Goal: Find specific page/section: Find specific page/section

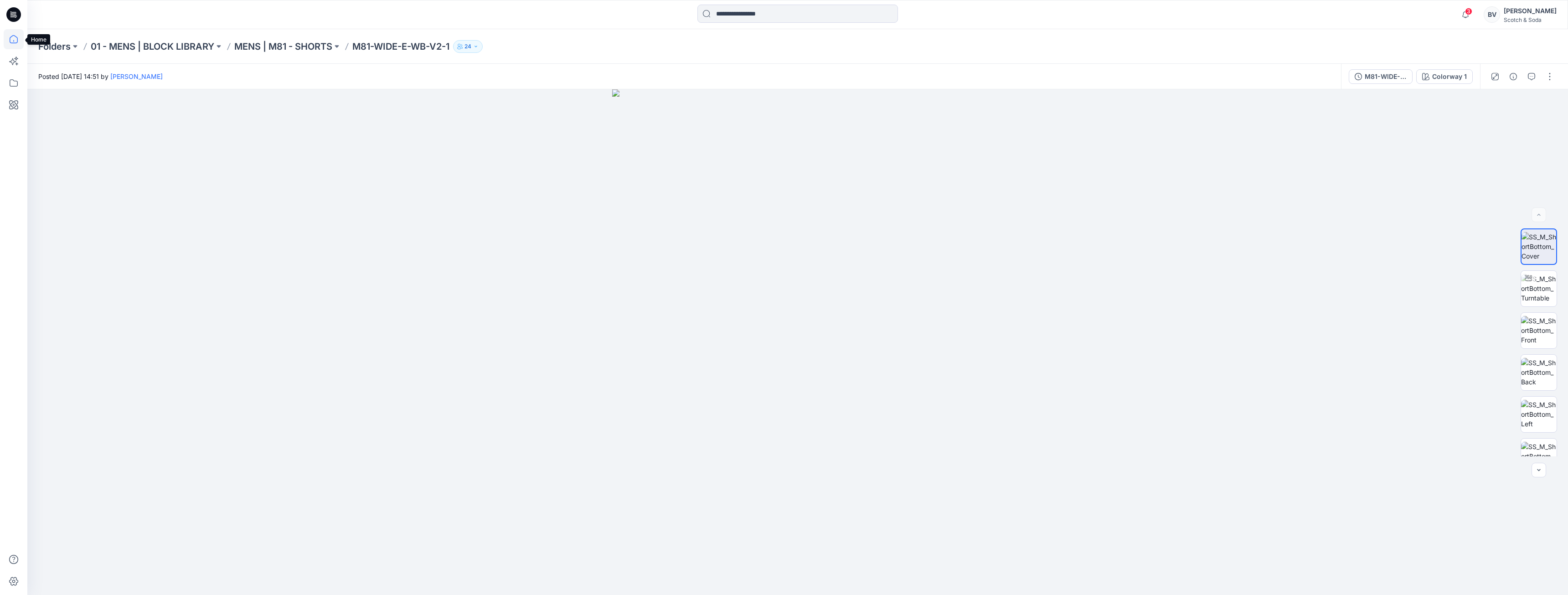
click at [10, 40] on icon at bounding box center [13, 39] width 20 height 20
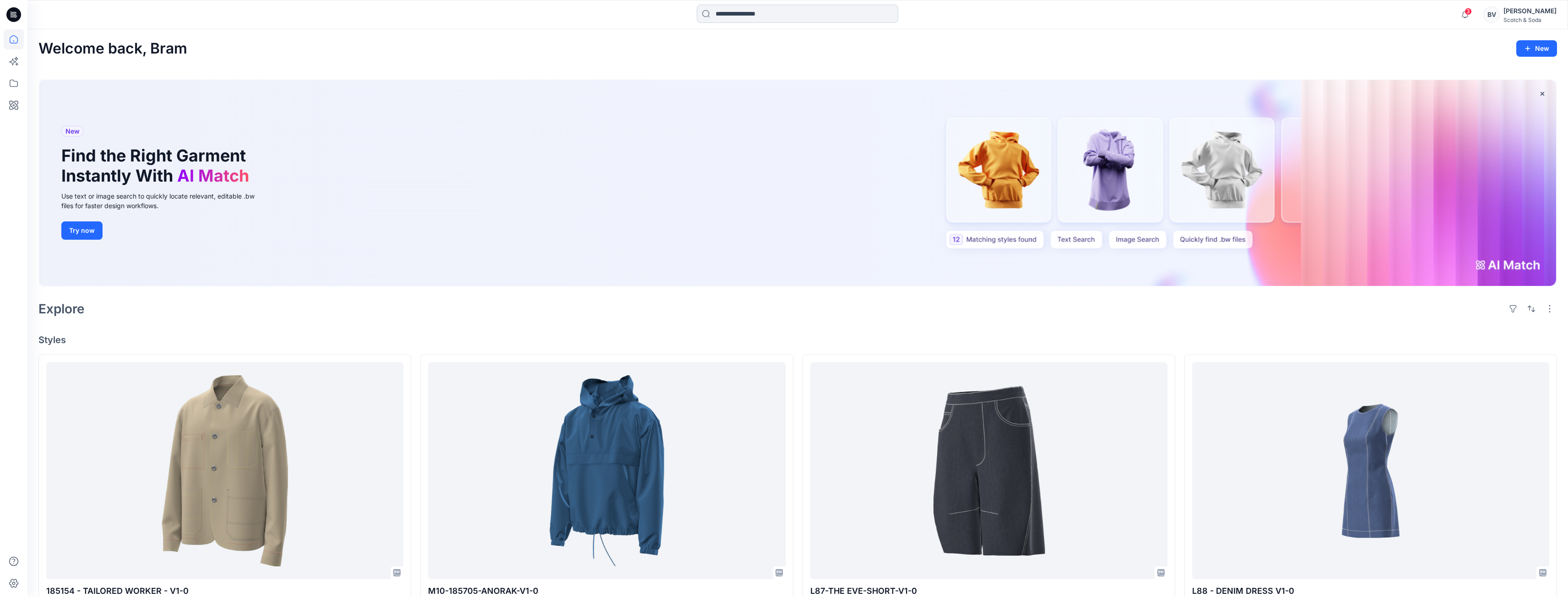
click at [730, 15] on input at bounding box center [797, 13] width 201 height 18
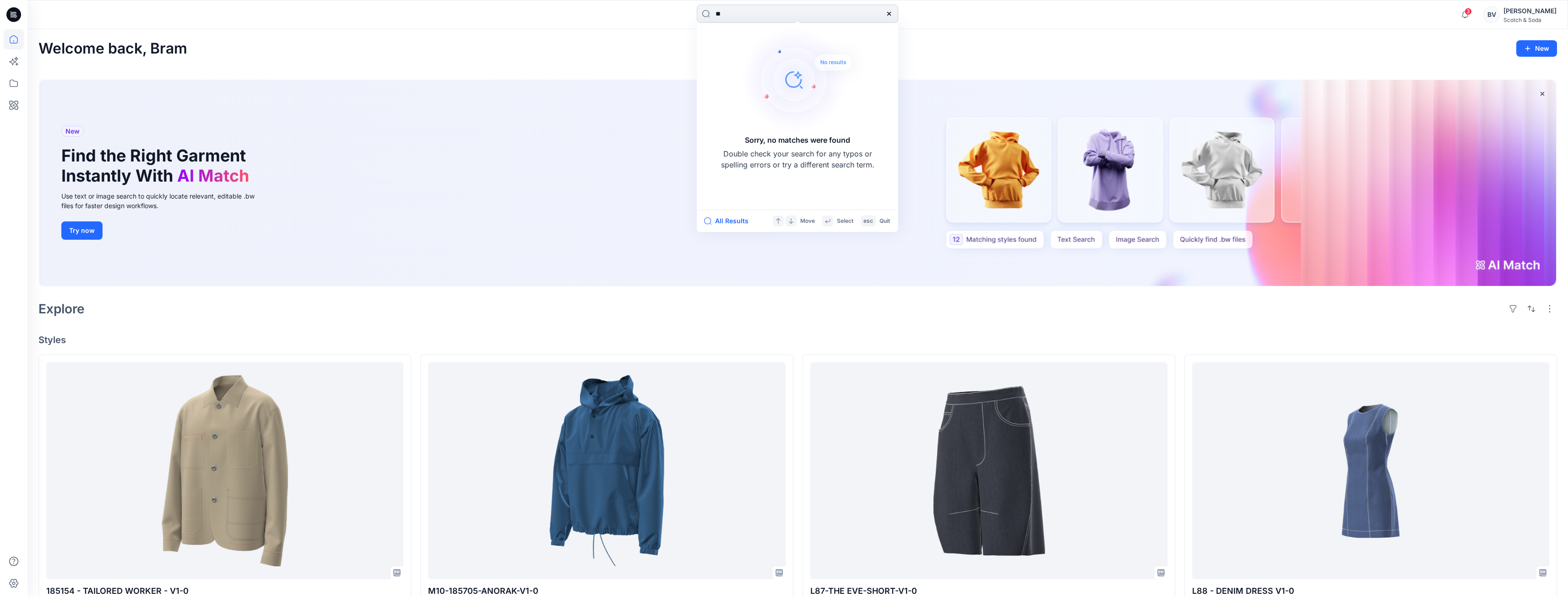
type input "*"
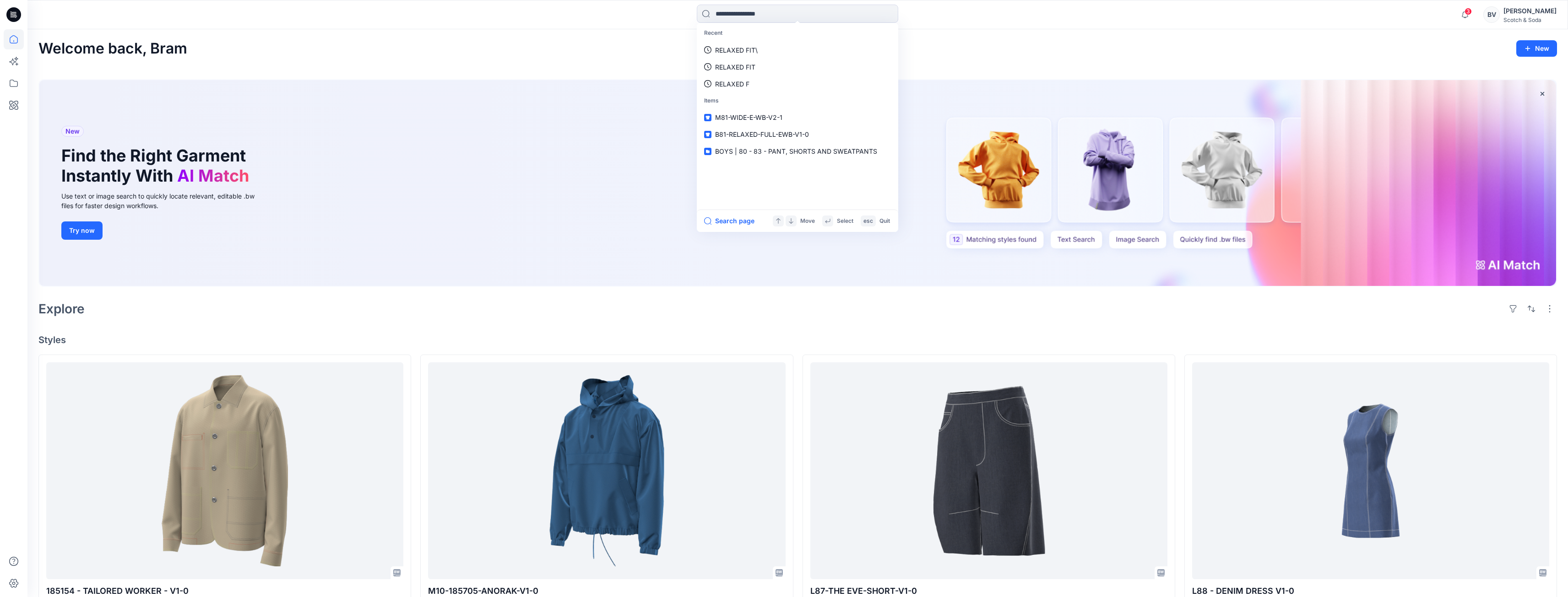
click at [282, 320] on div "Explore" at bounding box center [798, 309] width 1518 height 22
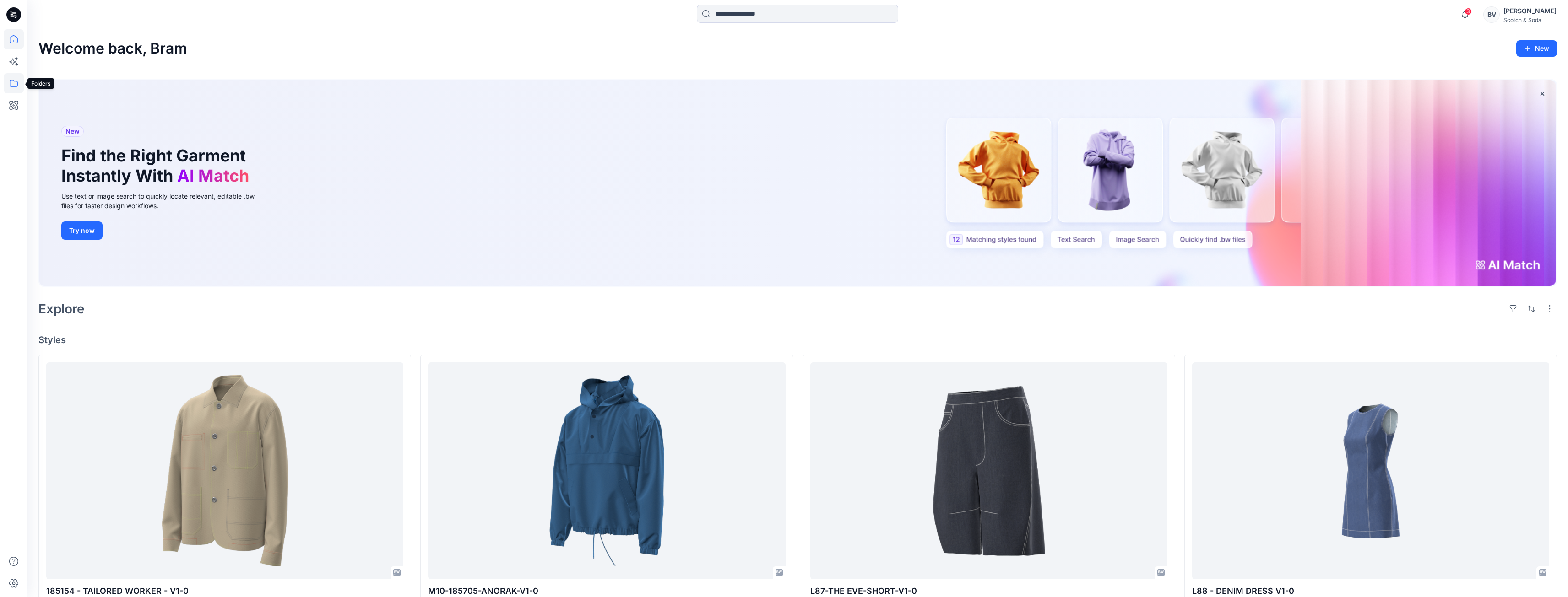
click at [15, 90] on icon at bounding box center [13, 83] width 20 height 20
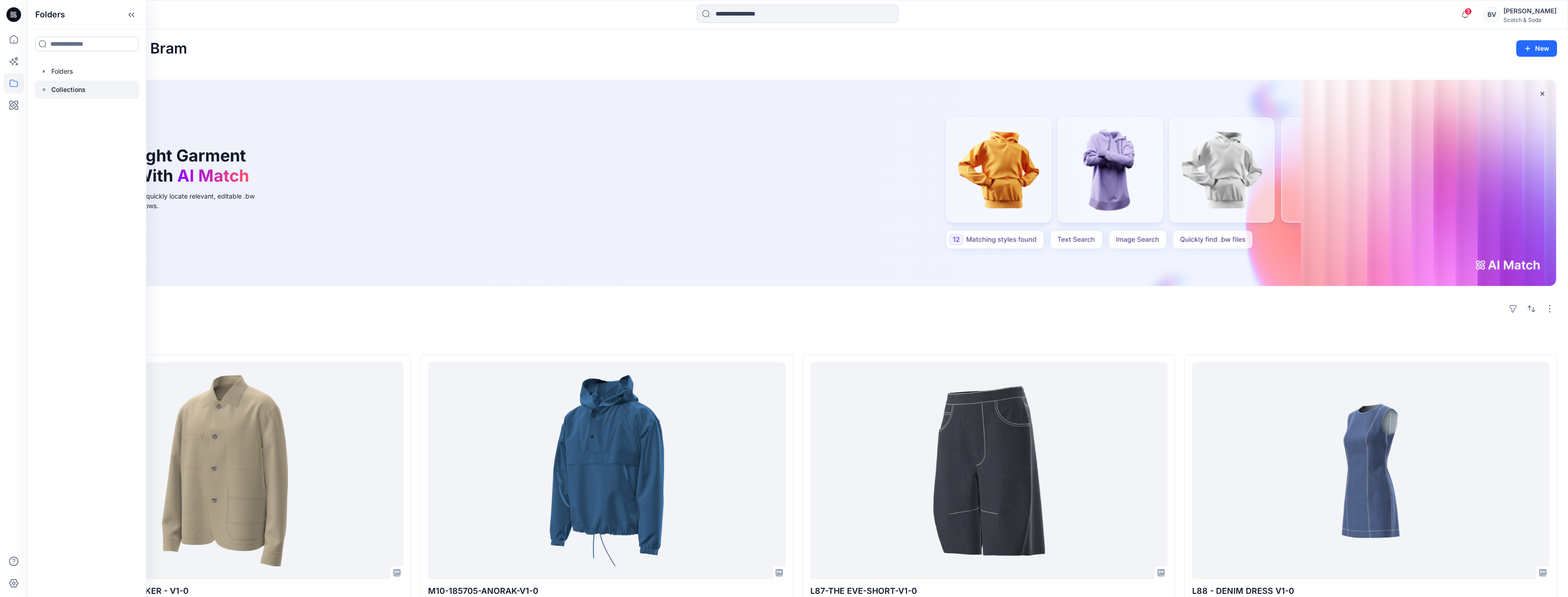
click at [55, 90] on p "Collections" at bounding box center [68, 90] width 34 height 11
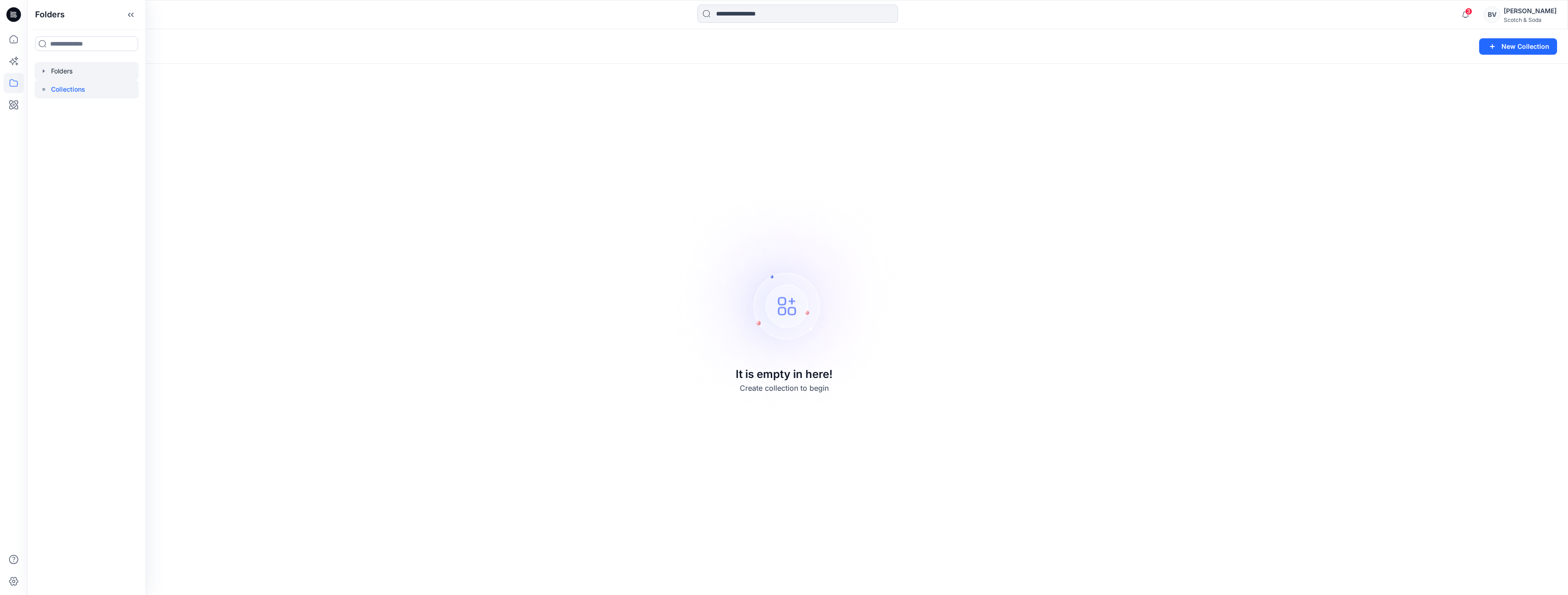
click at [65, 70] on div at bounding box center [86, 71] width 104 height 18
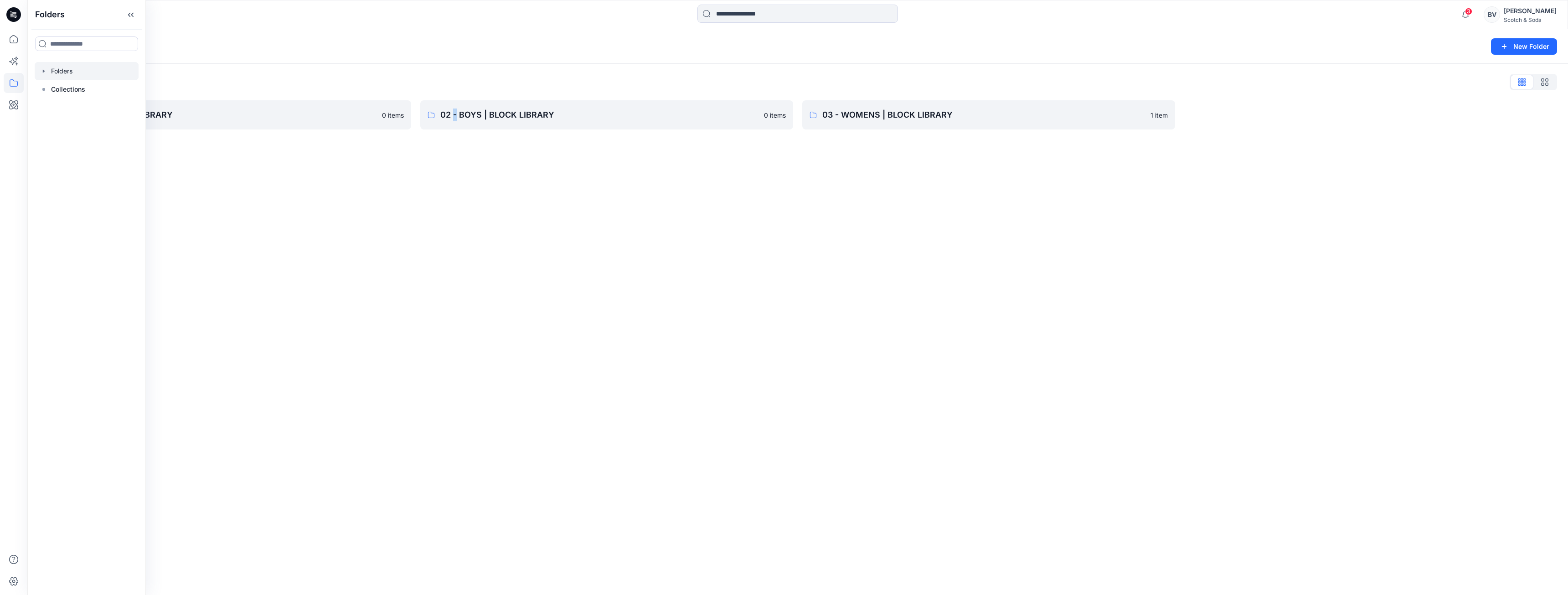
click at [455, 278] on div "Folders New Folder Folders List 01 - MENS | BLOCK LIBRARY 0 items 02 - BOYS | B…" at bounding box center [797, 312] width 1541 height 566
click at [863, 170] on div "Folders New Folder Folders List 01 - MENS | BLOCK LIBRARY 0 items 02 - BOYS | B…" at bounding box center [797, 312] width 1541 height 566
click at [286, 122] on link "01 - MENS | BLOCK LIBRARY 0 items" at bounding box center [225, 115] width 373 height 29
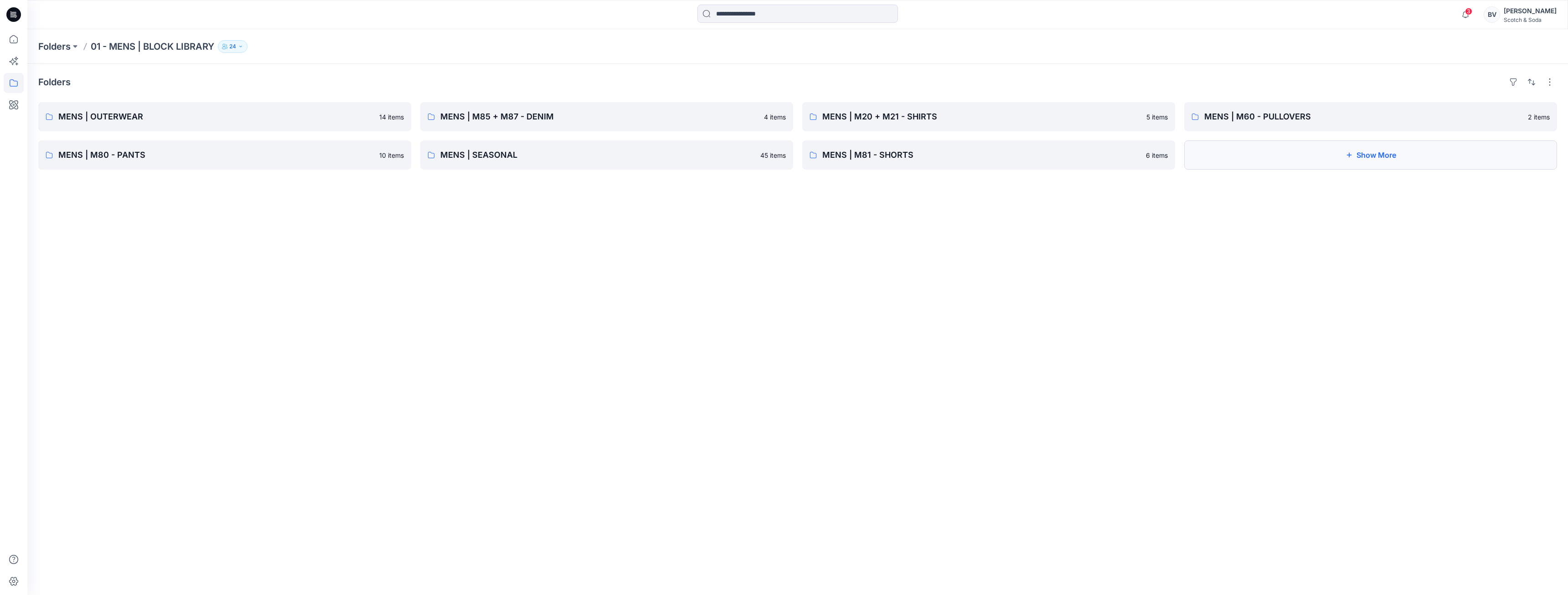
click at [1241, 155] on button "Show More" at bounding box center [1370, 155] width 373 height 29
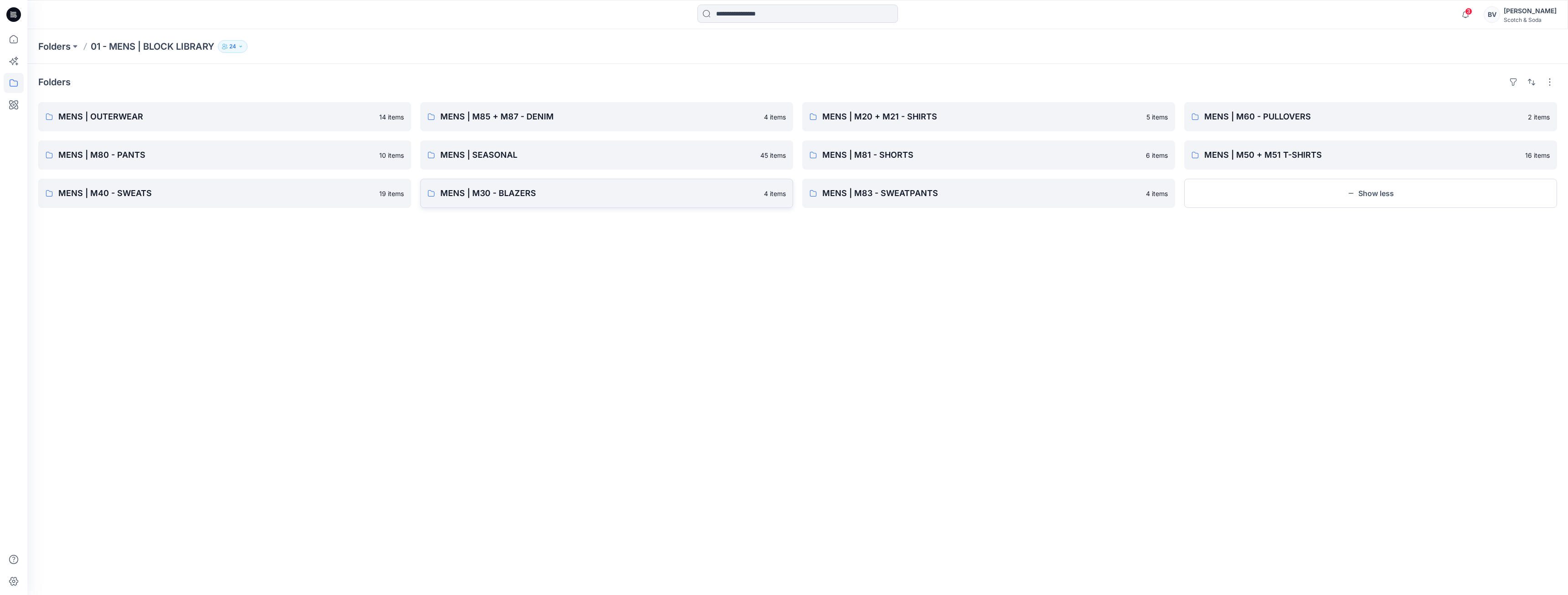
click at [525, 194] on p "MENS | M30 - BLAZERS" at bounding box center [599, 193] width 318 height 13
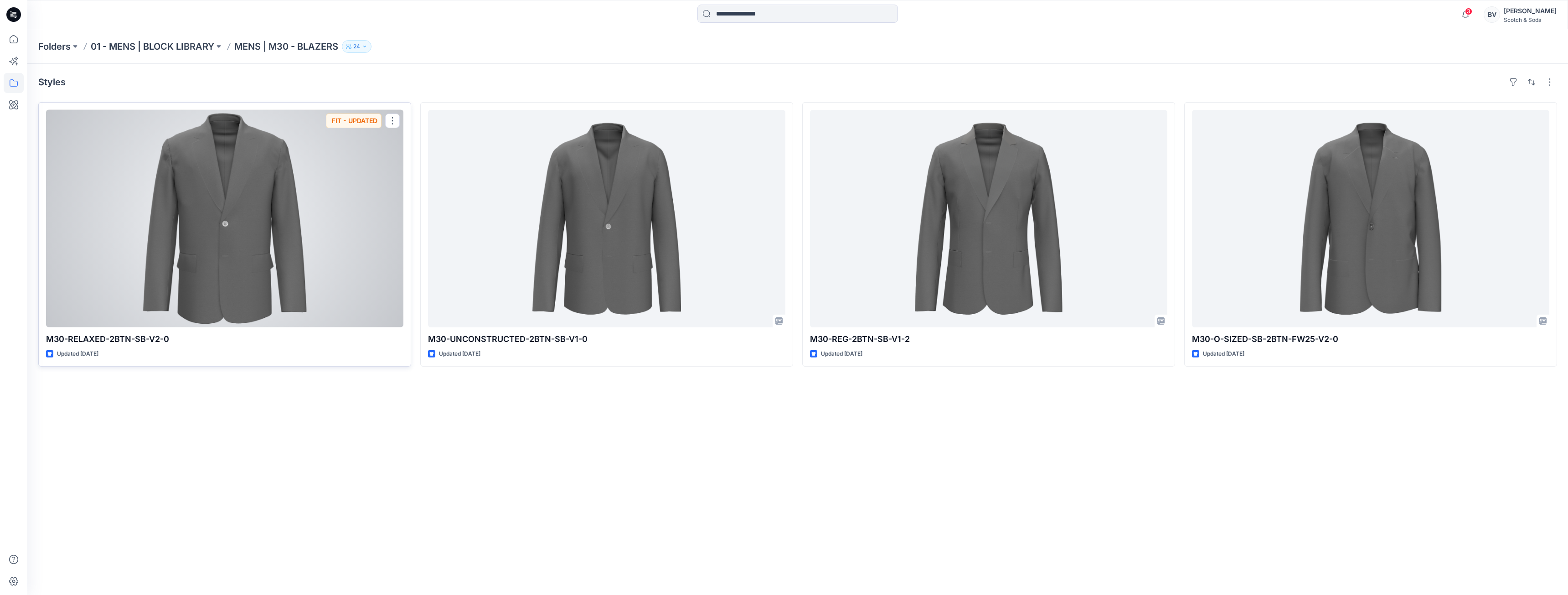
click at [215, 271] on div at bounding box center [225, 218] width 357 height 217
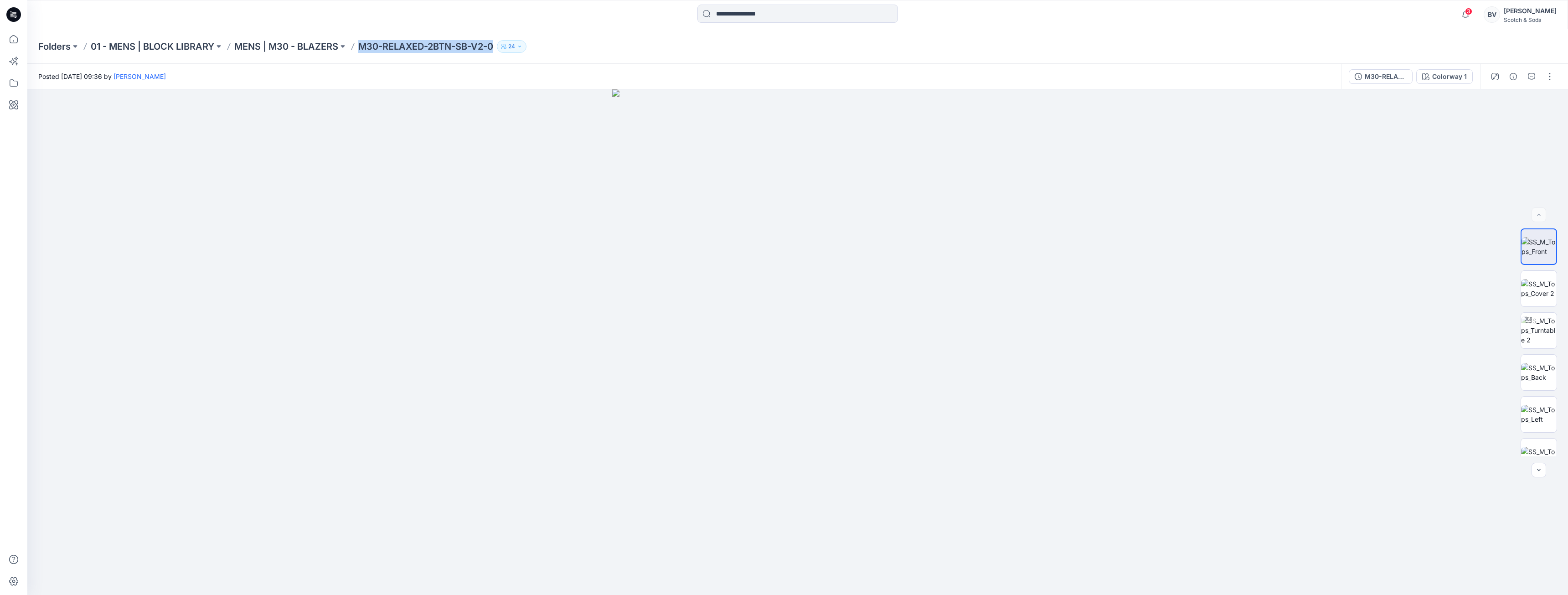
drag, startPoint x: 496, startPoint y: 45, endPoint x: 356, endPoint y: 48, distance: 140.0
click at [356, 48] on div "Folders 01 - MENS | BLOCK LIBRARY MENS | M30 - BLAZERS M30-RELAXED-2BTN-SB-V2-0…" at bounding box center [762, 46] width 1447 height 13
copy p "M30-RELAXED-2BTN-SB-V2-0"
click at [578, 43] on div "Folders 01 - MENS | BLOCK LIBRARY MENS | M30 - BLAZERS M30-RELAXED-2BTN-SB-V2-0…" at bounding box center [762, 46] width 1447 height 13
click at [1539, 297] on img at bounding box center [1539, 288] width 35 height 19
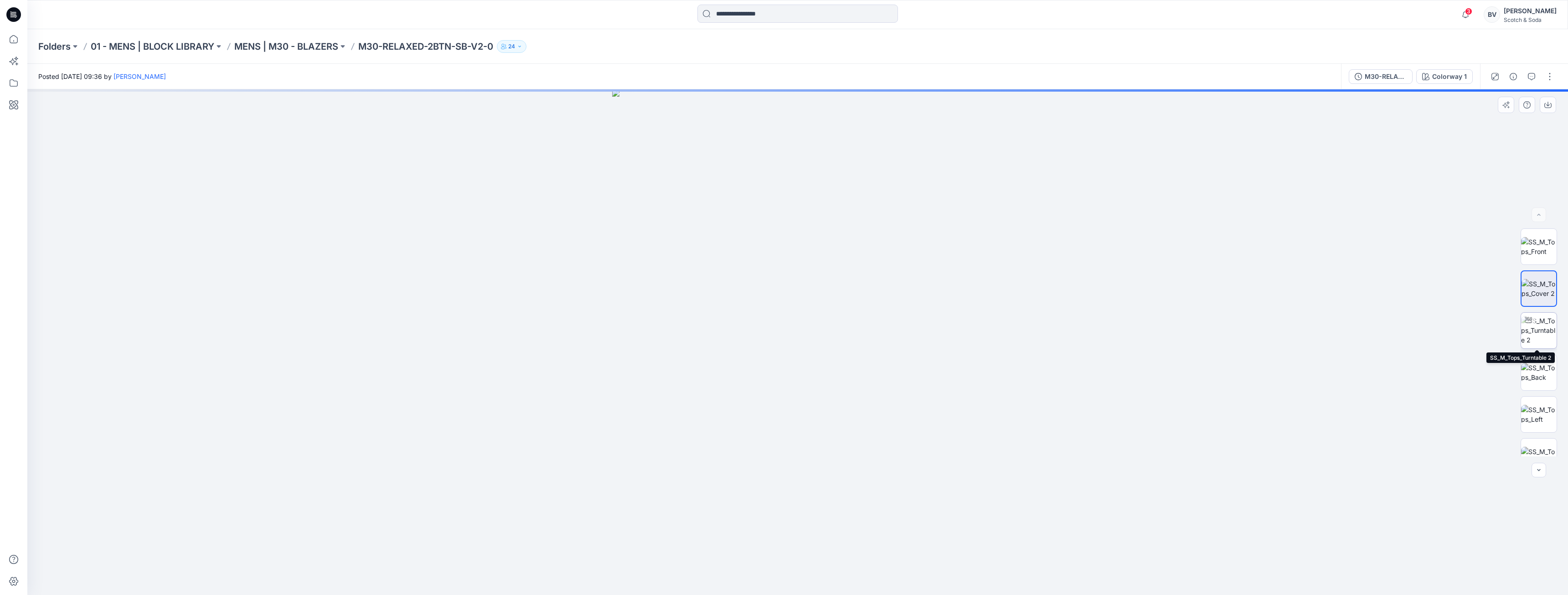
click at [1540, 328] on img at bounding box center [1539, 330] width 35 height 29
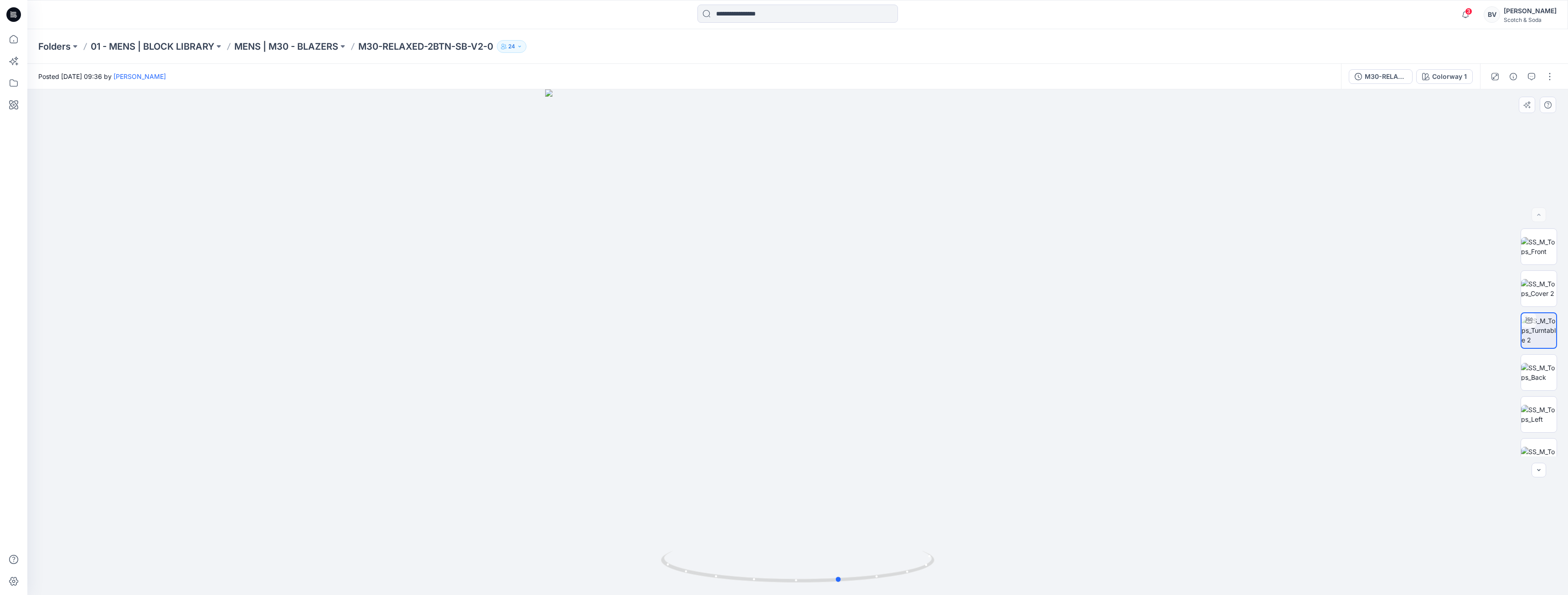
drag, startPoint x: 843, startPoint y: 364, endPoint x: 612, endPoint y: 379, distance: 231.5
click at [612, 379] on div at bounding box center [797, 342] width 1541 height 505
